Goal: Task Accomplishment & Management: Manage account settings

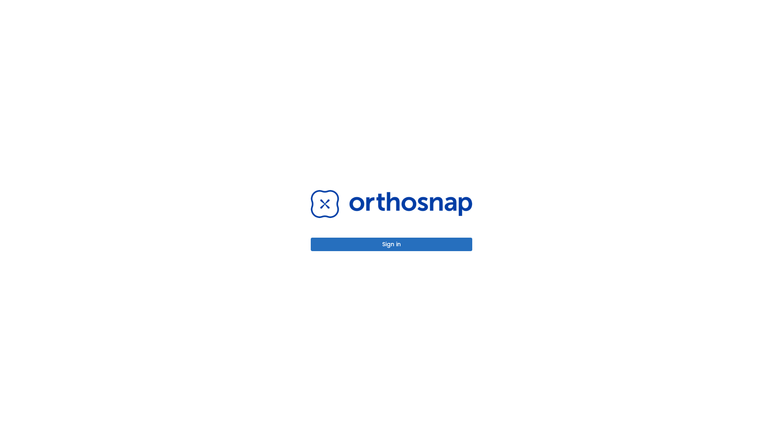
click at [392, 244] on button "Sign in" at bounding box center [392, 243] width 162 height 13
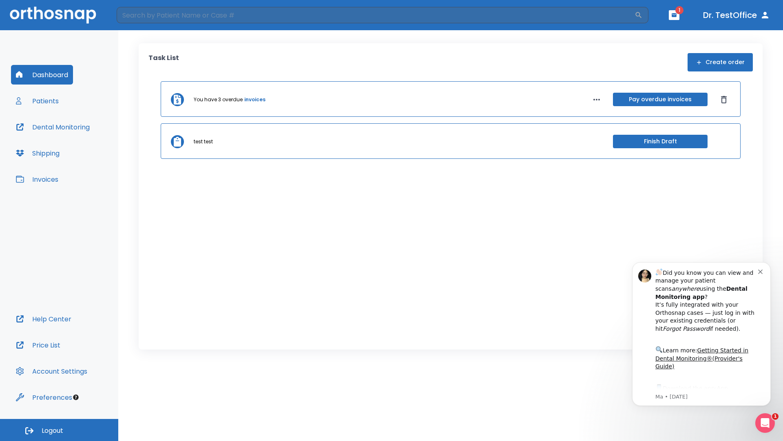
click at [59, 430] on span "Logout" at bounding box center [53, 430] width 22 height 9
